Goal: Find specific page/section: Find specific page/section

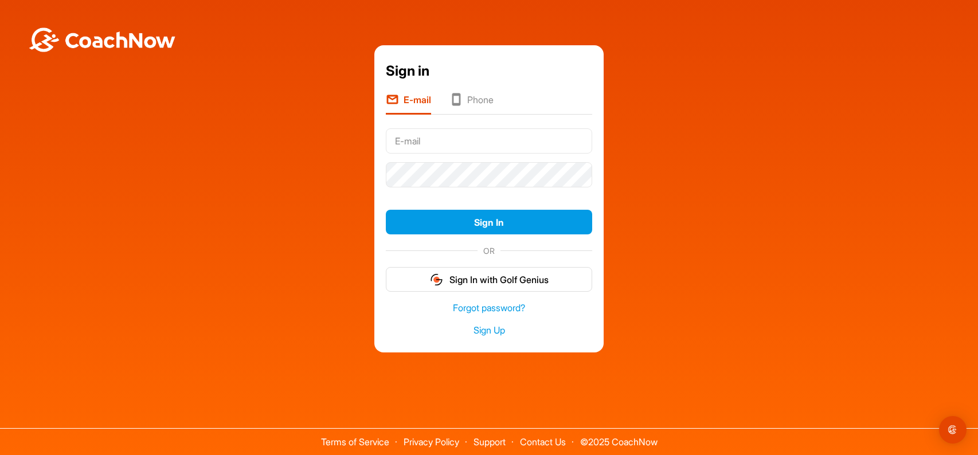
click at [459, 143] on input "text" at bounding box center [489, 140] width 206 height 25
type input "[EMAIL_ADDRESS][DOMAIN_NAME]"
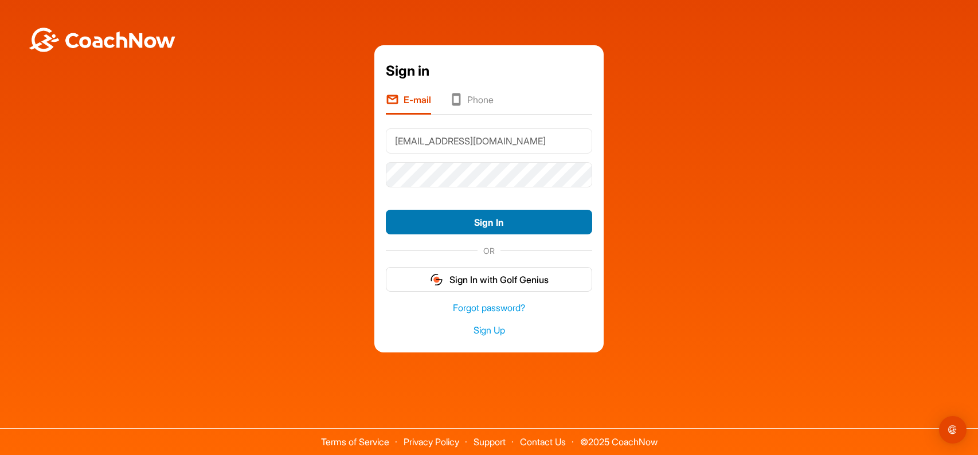
click at [448, 225] on button "Sign In" at bounding box center [489, 222] width 206 height 25
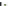
scroll to position [229, 0]
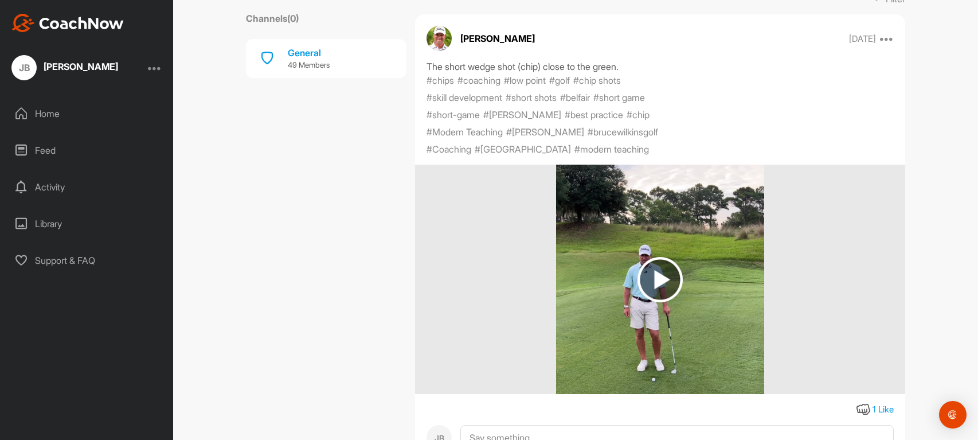
click at [646, 277] on img at bounding box center [660, 279] width 45 height 45
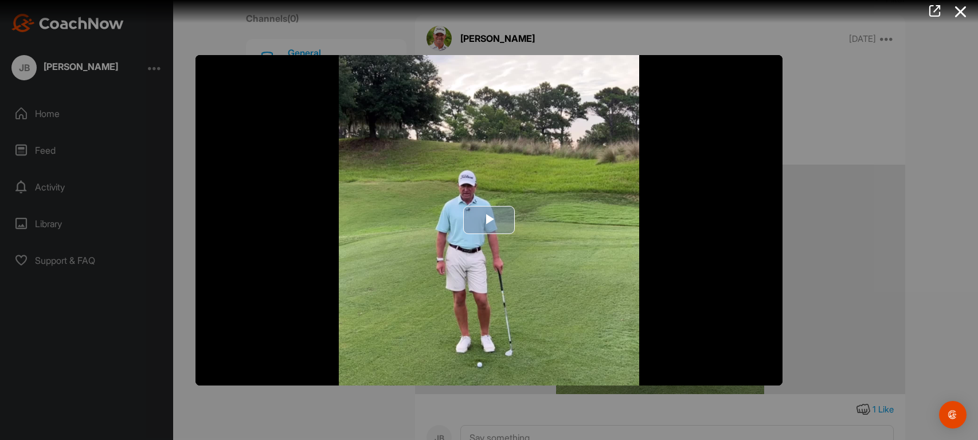
click at [489, 220] on span "Video Player" at bounding box center [489, 220] width 0 height 0
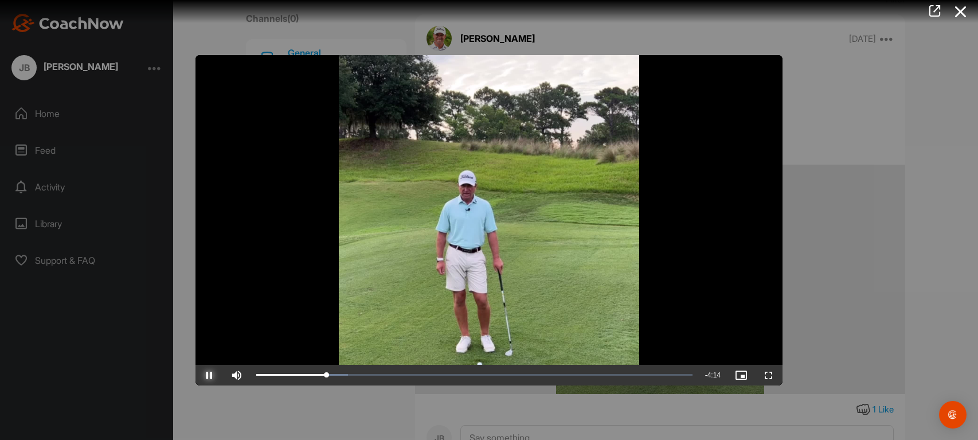
click at [208, 375] on span "Video Player" at bounding box center [210, 375] width 28 height 0
click at [207, 375] on span "Video Player" at bounding box center [210, 375] width 28 height 0
click at [567, 368] on div "Loaded : 49.34% 3:35 2:27" at bounding box center [475, 375] width 448 height 21
